Goal: Check status: Check status

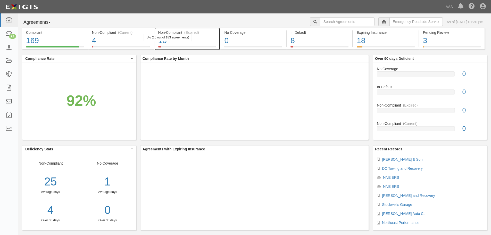
click at [187, 44] on div "10" at bounding box center [187, 40] width 58 height 11
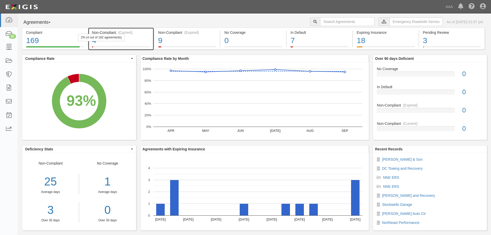
click at [134, 34] on div "Non-Compliant (Current)" at bounding box center [121, 32] width 58 height 5
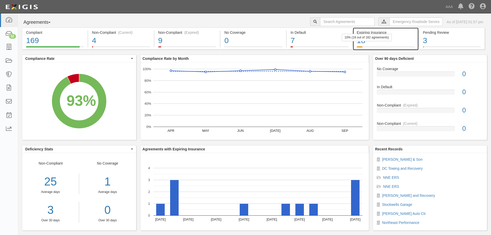
click at [392, 41] on div "18" at bounding box center [386, 40] width 58 height 11
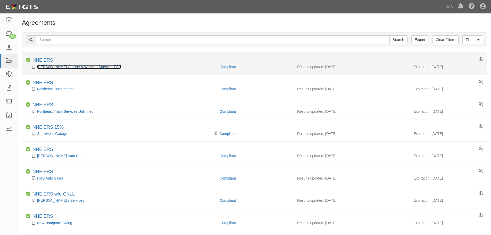
click at [70, 67] on link "[PERSON_NAME] Garage & Wrecker Service - PSP" at bounding box center [79, 67] width 84 height 4
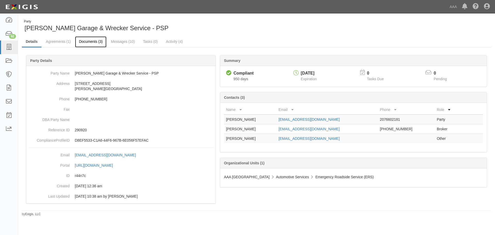
click at [83, 39] on link "Documents (3)" at bounding box center [90, 41] width 31 height 11
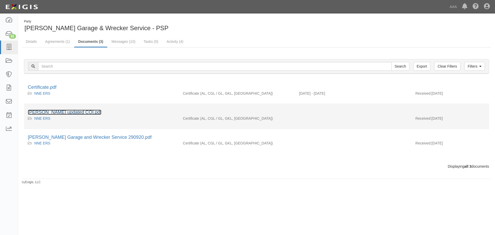
click at [66, 111] on link "[PERSON_NAME] updated COI.pdf" at bounding box center [64, 111] width 73 height 5
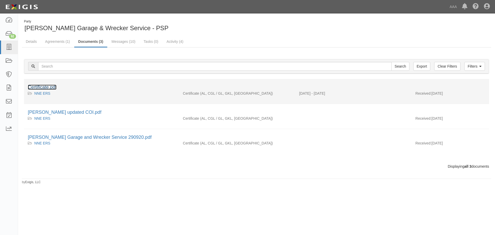
click at [47, 87] on link "Certificate.pdf" at bounding box center [42, 86] width 29 height 5
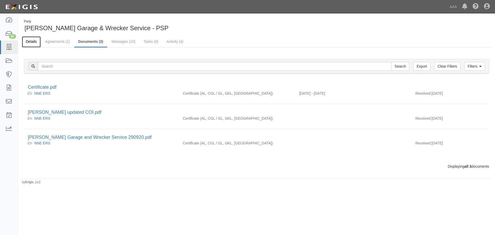
click at [27, 39] on link "Details" at bounding box center [31, 41] width 19 height 11
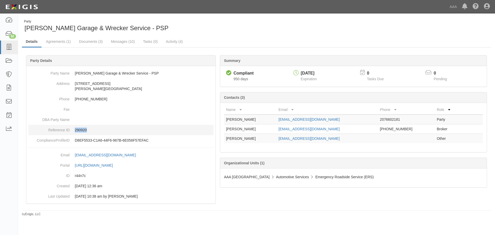
drag, startPoint x: 92, startPoint y: 131, endPoint x: 74, endPoint y: 131, distance: 17.5
click at [74, 131] on dd "290920" at bounding box center [120, 130] width 185 height 10
copy p "290920"
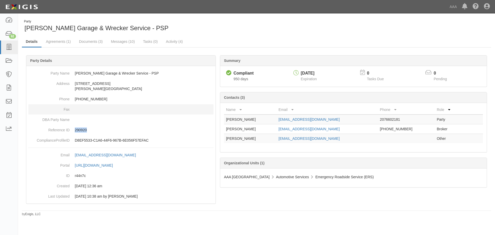
drag, startPoint x: 137, startPoint y: 103, endPoint x: 138, endPoint y: 108, distance: 5.9
click at [137, 103] on dd "207-660-2181" at bounding box center [120, 99] width 185 height 10
click at [227, 19] on div "Party Kim's Garage & Wrecker Service - PSP Details Agreements (1) Documents (3)…" at bounding box center [256, 115] width 477 height 201
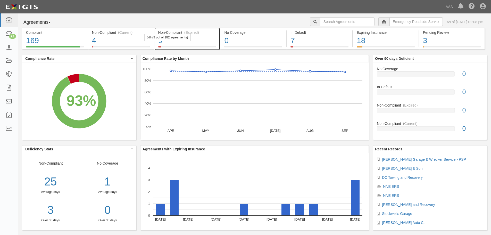
click at [188, 38] on div "5% (9 out of 182 agreements)" at bounding box center [167, 37] width 47 height 7
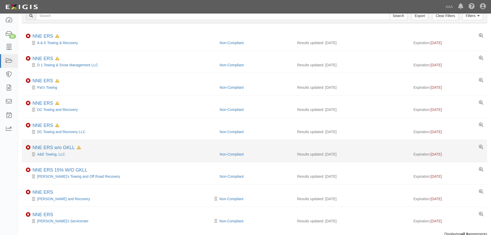
scroll to position [41, 0]
